Goal: Task Accomplishment & Management: Manage account settings

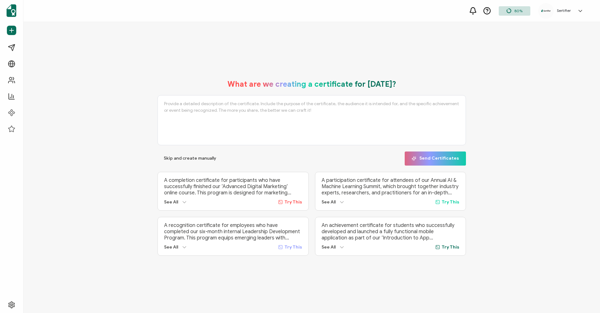
click at [579, 8] on icon at bounding box center [580, 11] width 6 height 6
click at [543, 141] on link "Log Out" at bounding box center [543, 144] width 15 height 6
click at [580, 12] on icon at bounding box center [580, 11] width 6 height 6
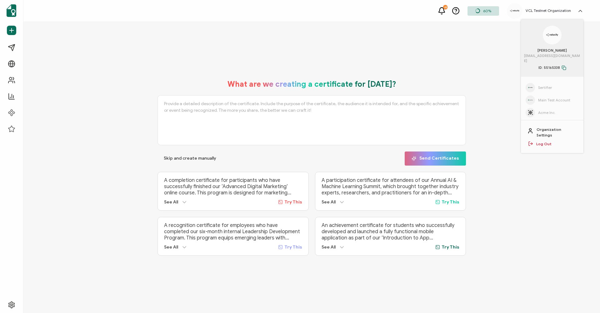
click at [545, 141] on link "Log Out" at bounding box center [543, 144] width 15 height 6
